Goal: Task Accomplishment & Management: Manage account settings

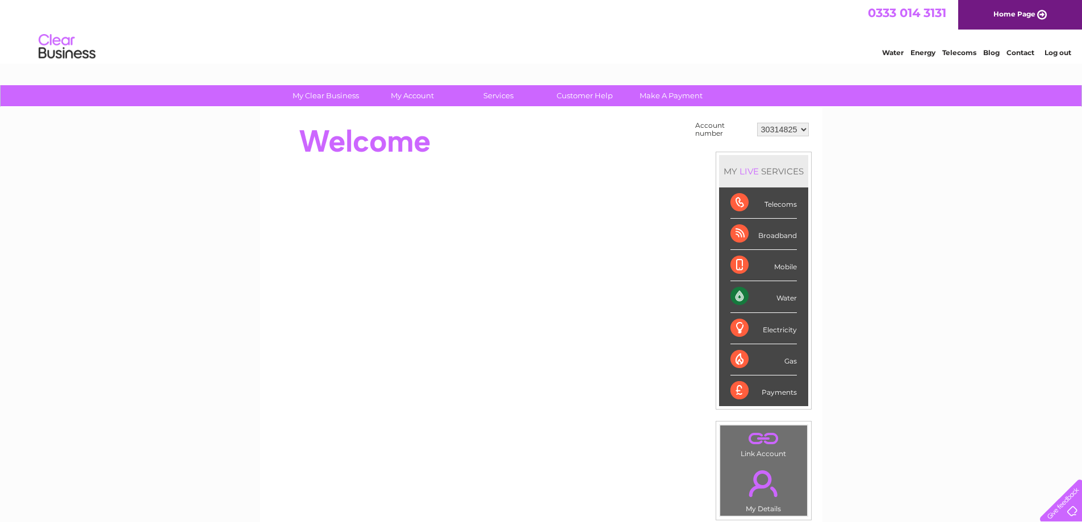
click at [785, 135] on select "30314825" at bounding box center [783, 130] width 52 height 14
click at [757, 123] on select "30314825" at bounding box center [783, 130] width 52 height 14
click at [706, 123] on td "Account number" at bounding box center [723, 130] width 62 height 22
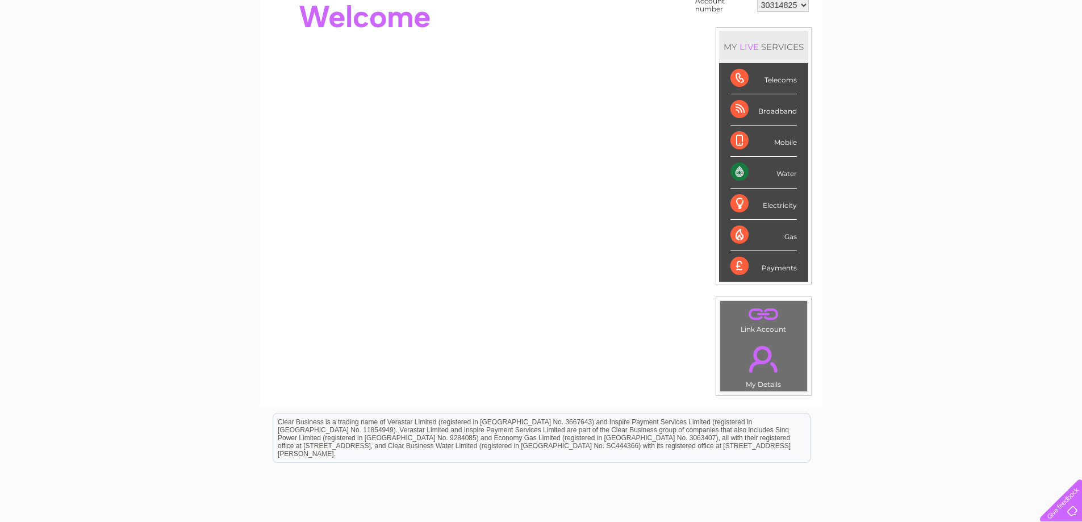
scroll to position [170, 0]
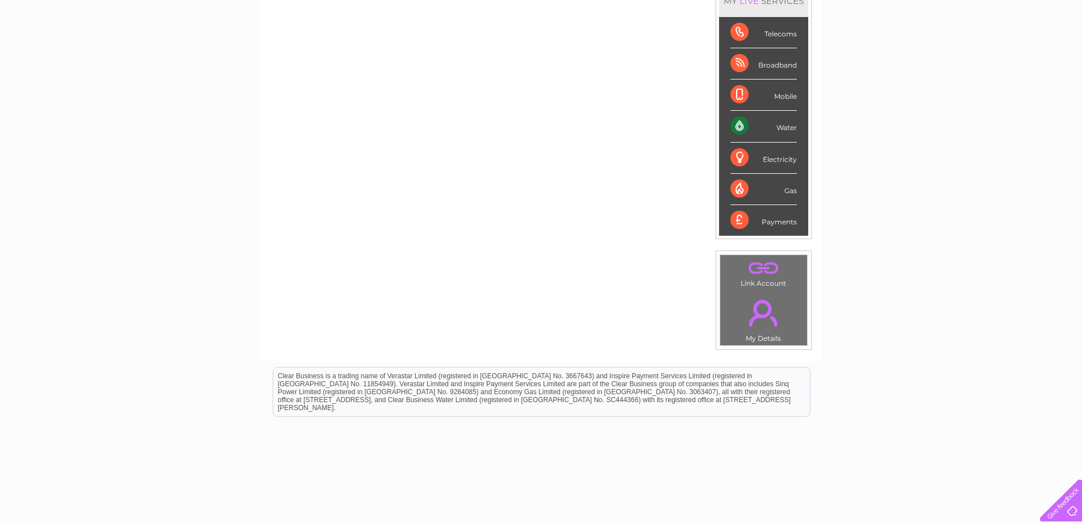
click at [771, 340] on td ". My Details" at bounding box center [764, 318] width 88 height 56
click at [763, 323] on link "." at bounding box center [763, 313] width 81 height 40
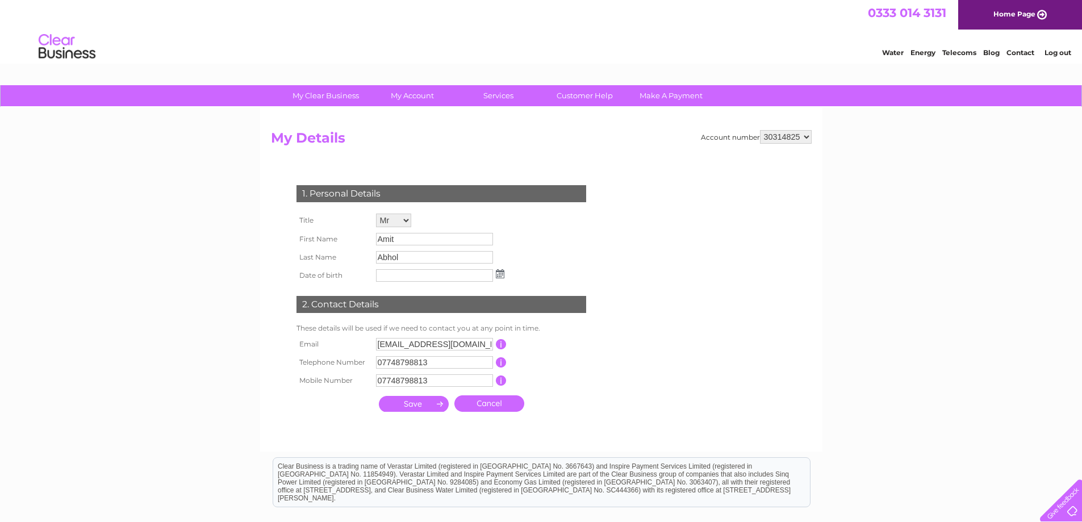
click at [776, 137] on select "30314825" at bounding box center [786, 137] width 52 height 14
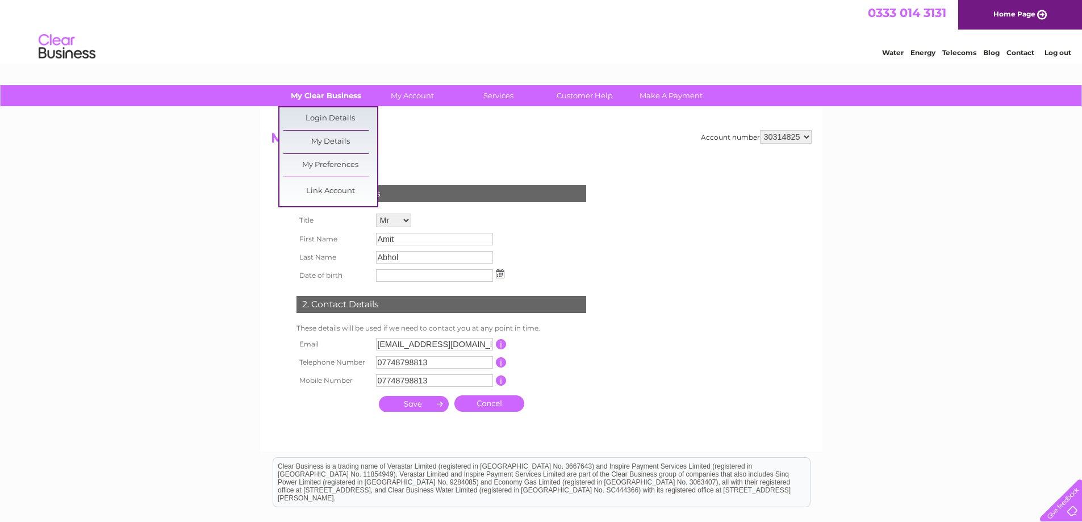
click at [329, 93] on link "My Clear Business" at bounding box center [326, 95] width 94 height 21
click at [324, 143] on link "My Details" at bounding box center [330, 142] width 94 height 23
click at [339, 167] on link "My Preferences" at bounding box center [330, 165] width 94 height 23
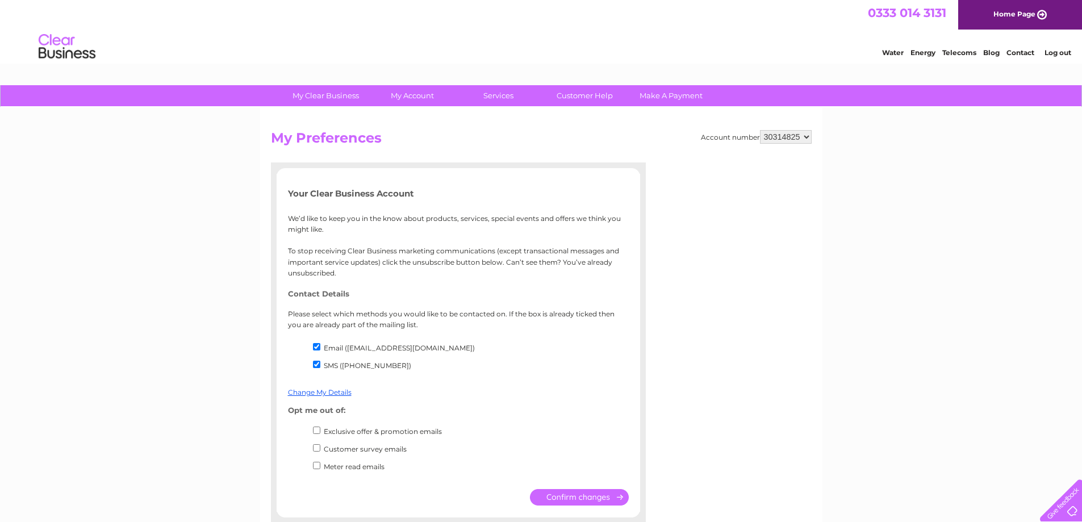
click at [780, 135] on select "30314825" at bounding box center [786, 137] width 52 height 14
click at [760, 130] on select "30314825" at bounding box center [786, 137] width 52 height 14
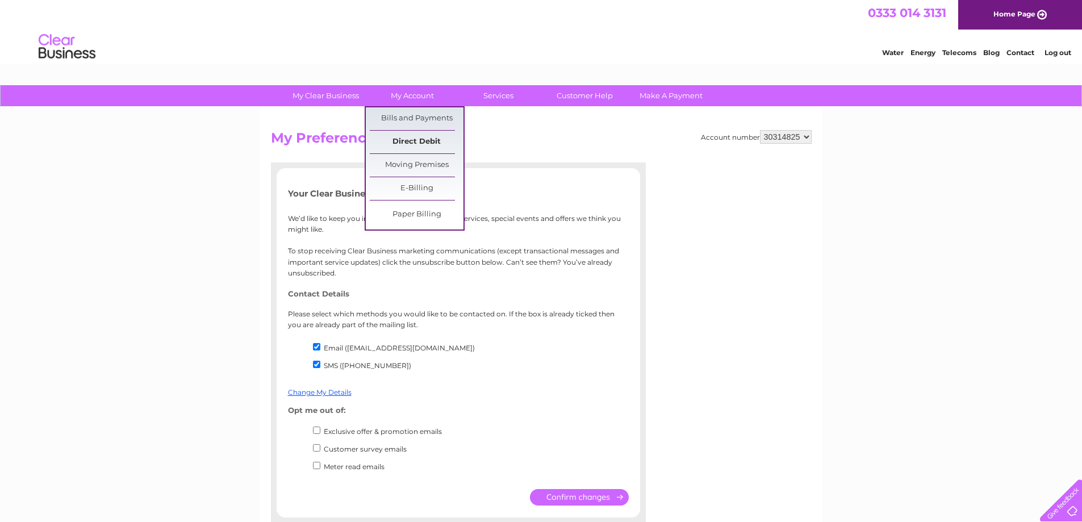
click at [412, 140] on link "Direct Debit" at bounding box center [417, 142] width 94 height 23
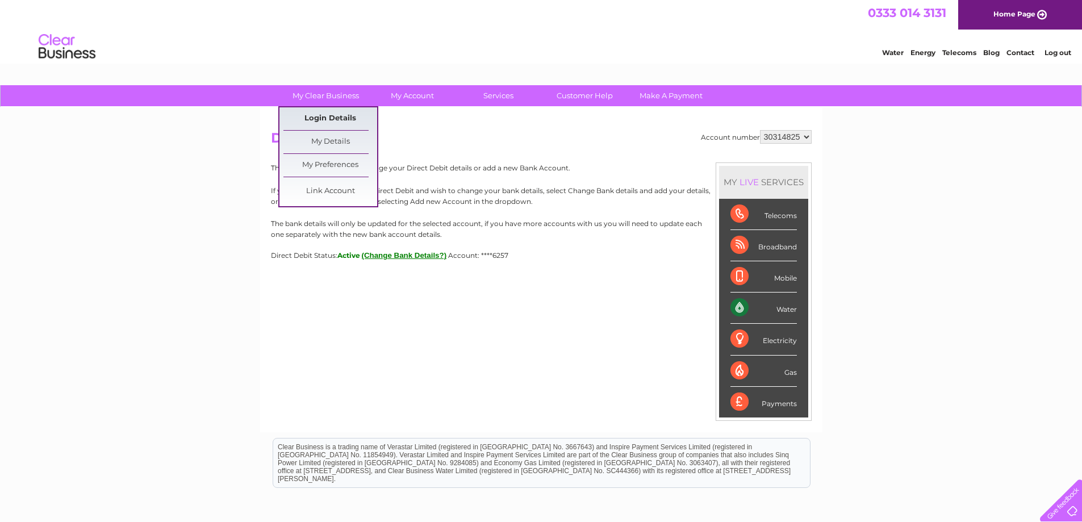
click at [349, 119] on link "Login Details" at bounding box center [330, 118] width 94 height 23
